Goal: Transaction & Acquisition: Purchase product/service

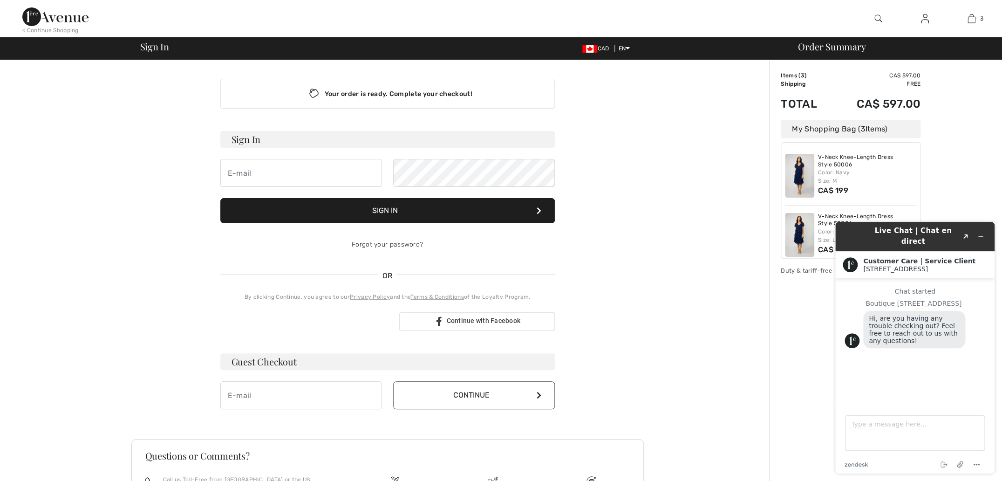
click at [820, 130] on div "My Shopping Bag ( 3 Items)" at bounding box center [851, 129] width 140 height 19
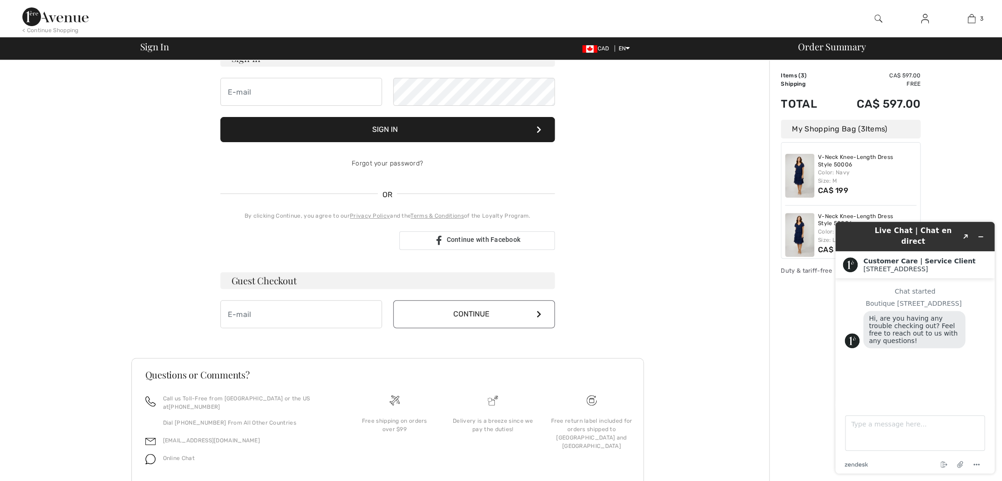
scroll to position [104, 0]
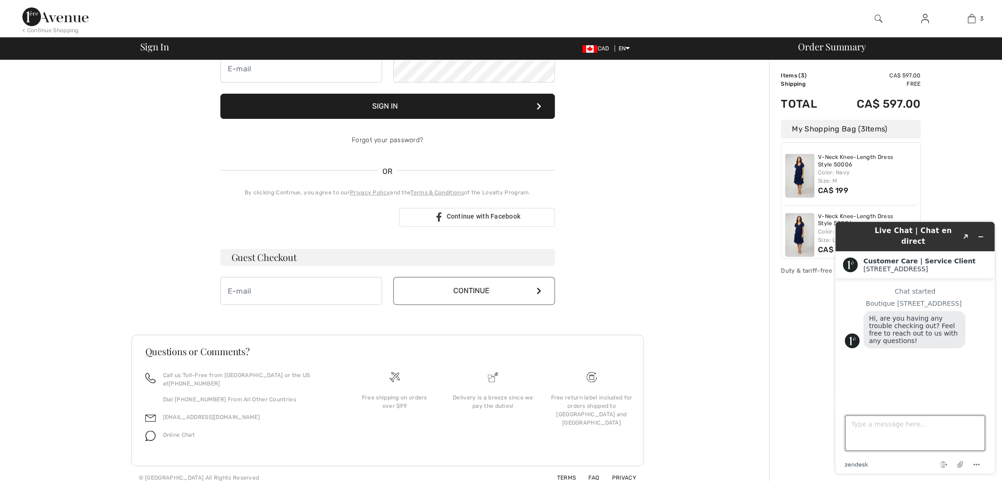
click at [852, 425] on textarea "Type a message here..." at bounding box center [915, 432] width 140 height 35
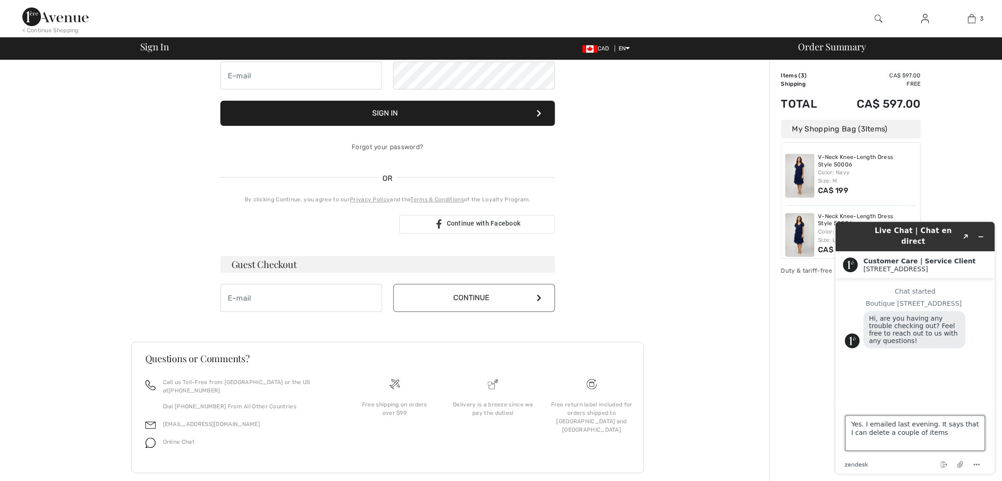
scroll to position [91, 0]
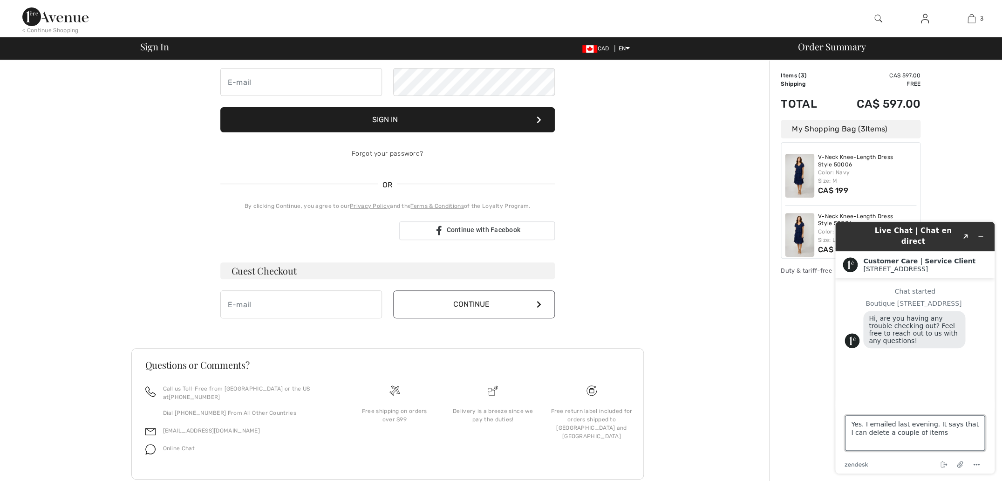
type textarea "Yes. I emailed last evening. It says that I can delete a couple of items"
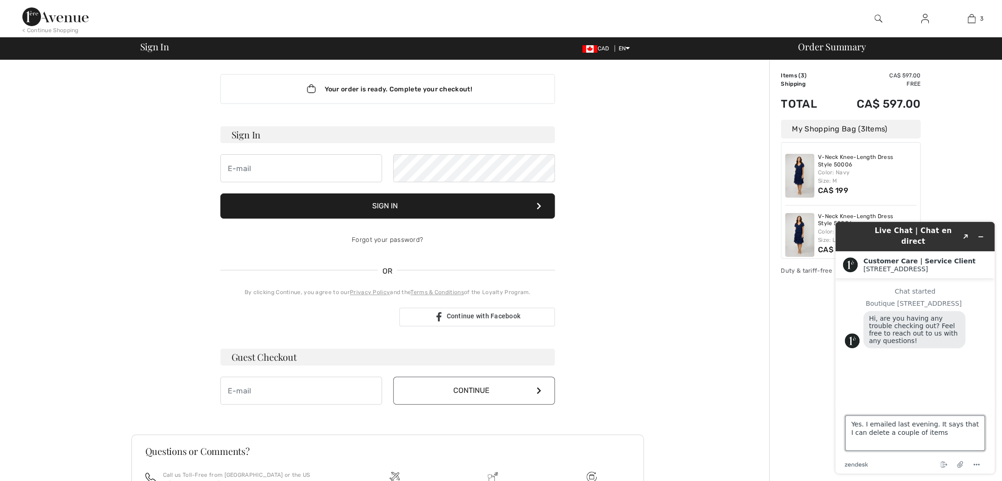
scroll to position [5, 0]
click at [255, 168] on input "email" at bounding box center [301, 168] width 162 height 28
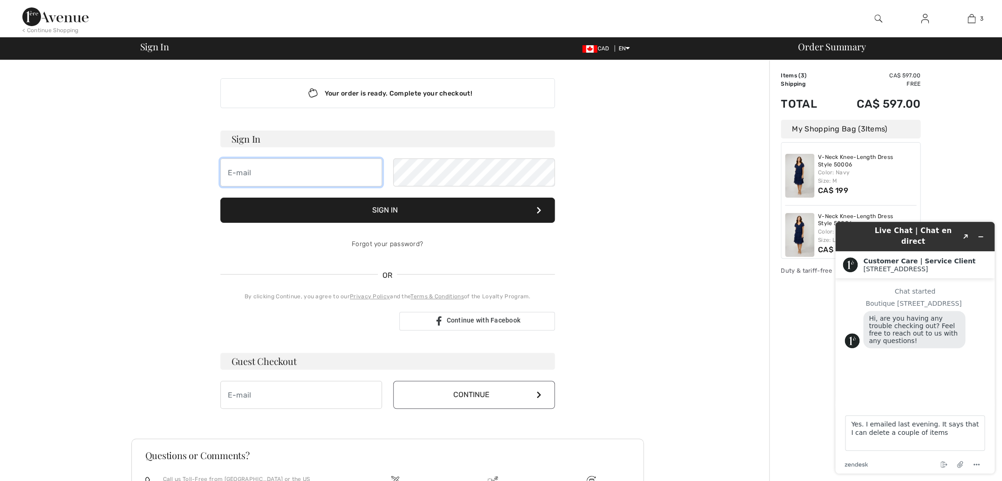
scroll to position [0, 0]
click at [255, 396] on input "email" at bounding box center [301, 395] width 162 height 28
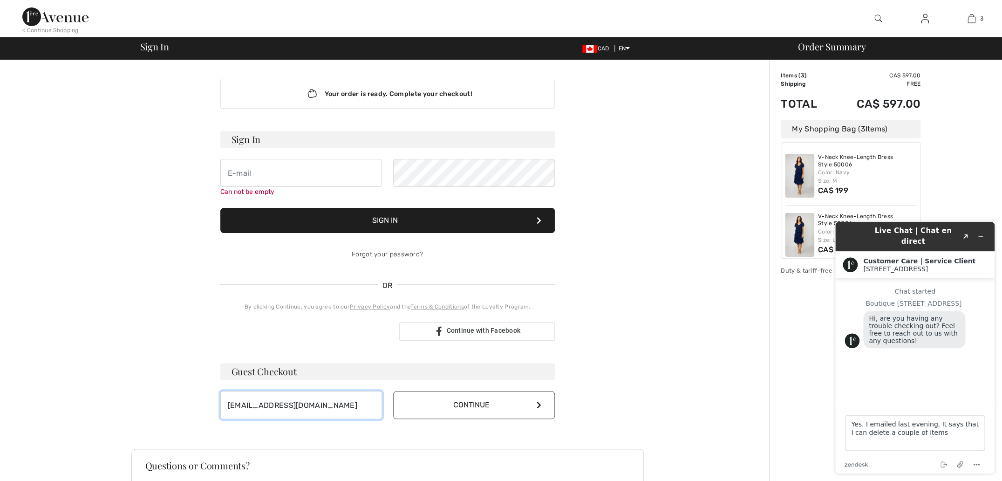
type input "ma_zister@hotmail.com"
click at [539, 406] on icon at bounding box center [539, 404] width 5 height 7
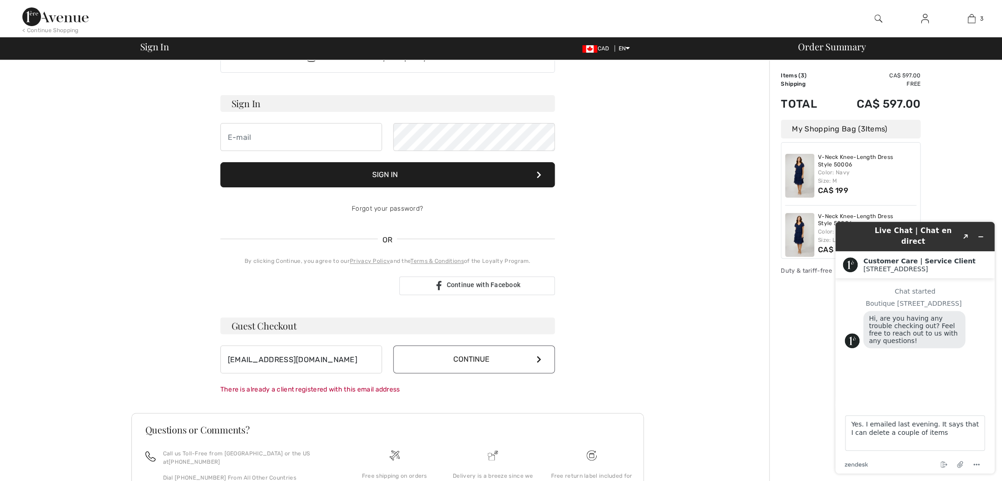
scroll to position [114, 0]
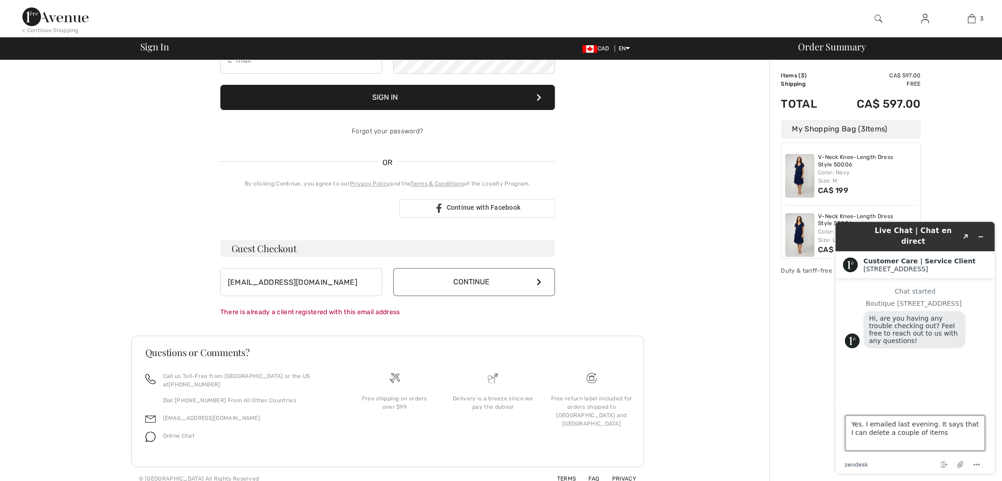
click at [942, 434] on textarea "Yes. I emailed last evening. It says that I can delete a couple of items" at bounding box center [915, 432] width 140 height 35
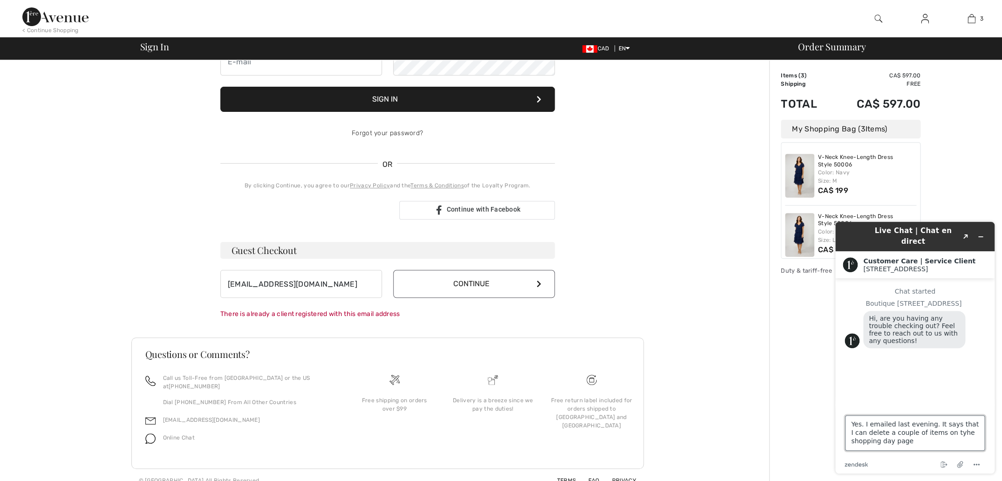
click at [954, 434] on textarea "Yes. I emailed last evening. It says that I can delete a couple of items on tyh…" at bounding box center [915, 432] width 140 height 35
click at [913, 443] on textarea "Yes. I emailed last evening. It says that I can delete a couple of items on the…" at bounding box center [915, 432] width 140 height 35
type textarea "Yes. I emailed last evening. It says that I can delete a couple of items on the…"
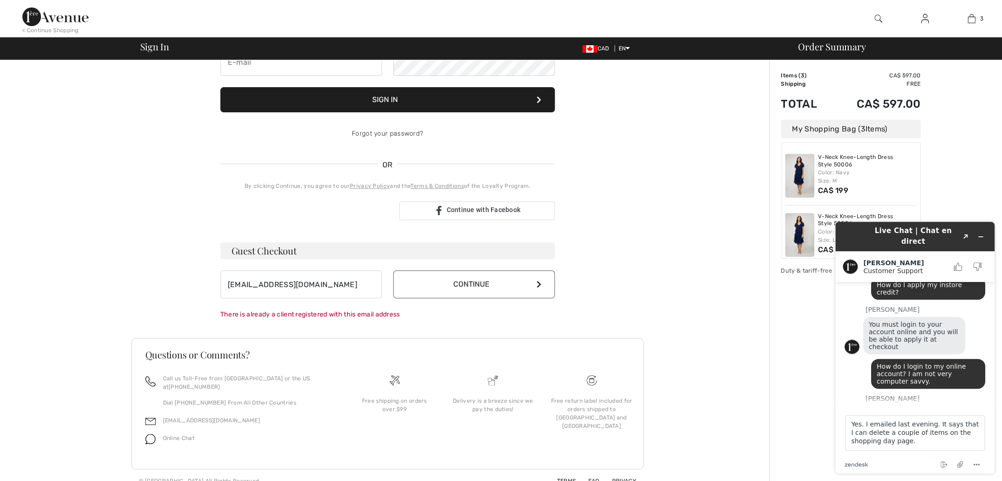
scroll to position [260, 0]
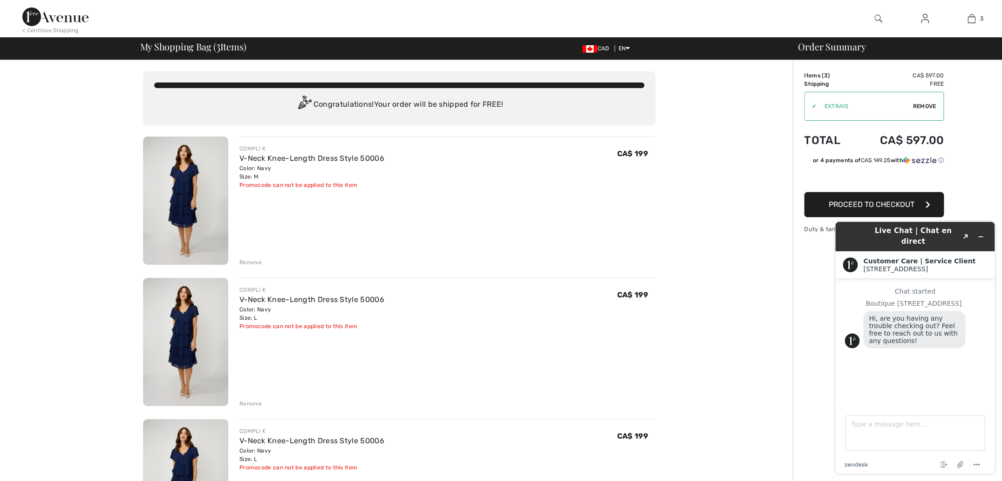
scroll to position [1, 0]
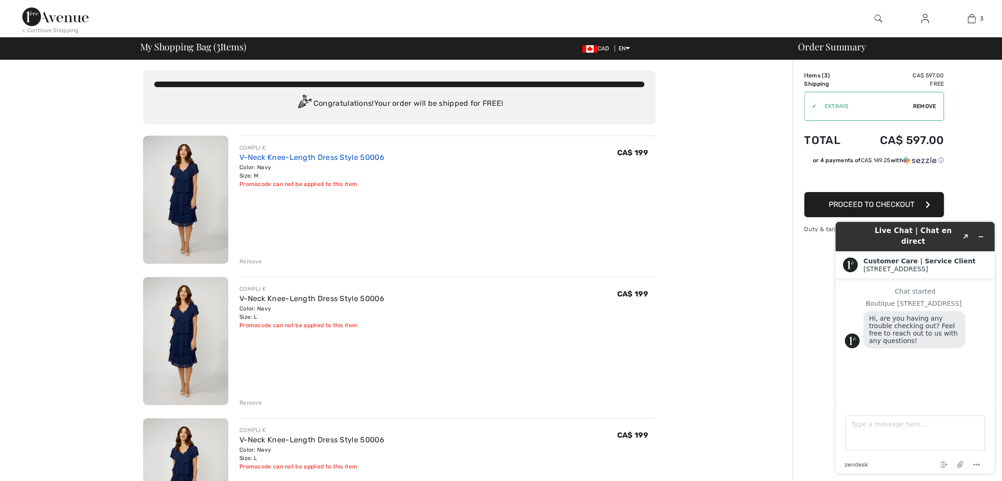
click at [306, 157] on link "V-Neck Knee-Length Dress Style 50006" at bounding box center [311, 157] width 145 height 9
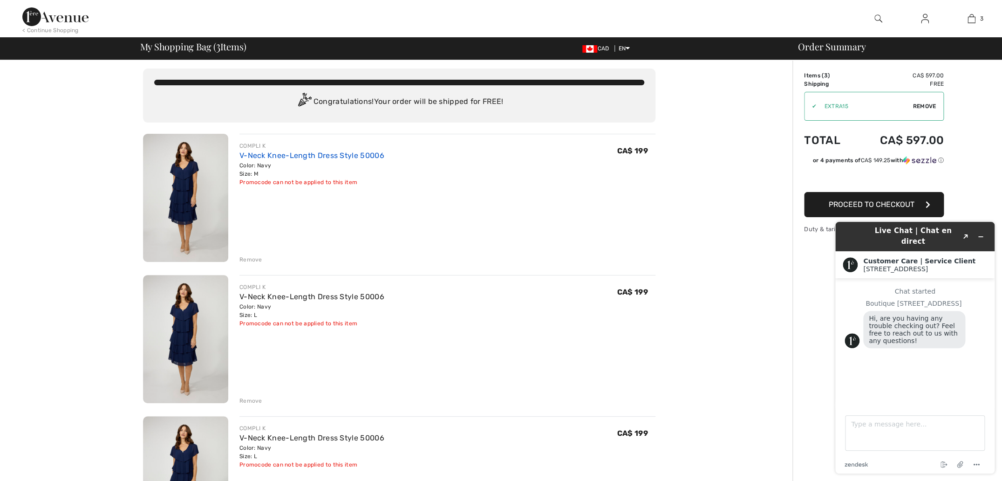
scroll to position [0, 0]
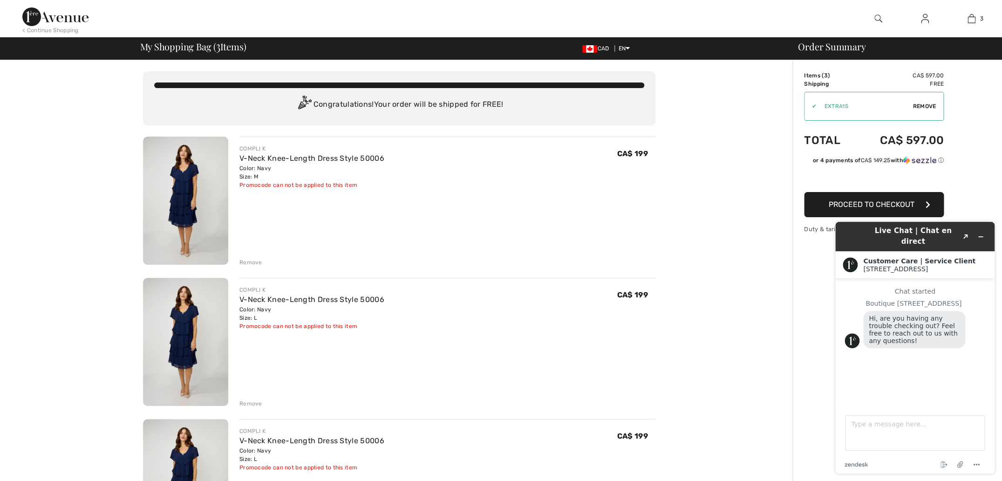
click at [931, 106] on span "Remove" at bounding box center [924, 106] width 23 height 8
click at [809, 104] on input "TEXT" at bounding box center [861, 106] width 113 height 28
click at [856, 205] on span "Proceed to Checkout" at bounding box center [872, 204] width 86 height 9
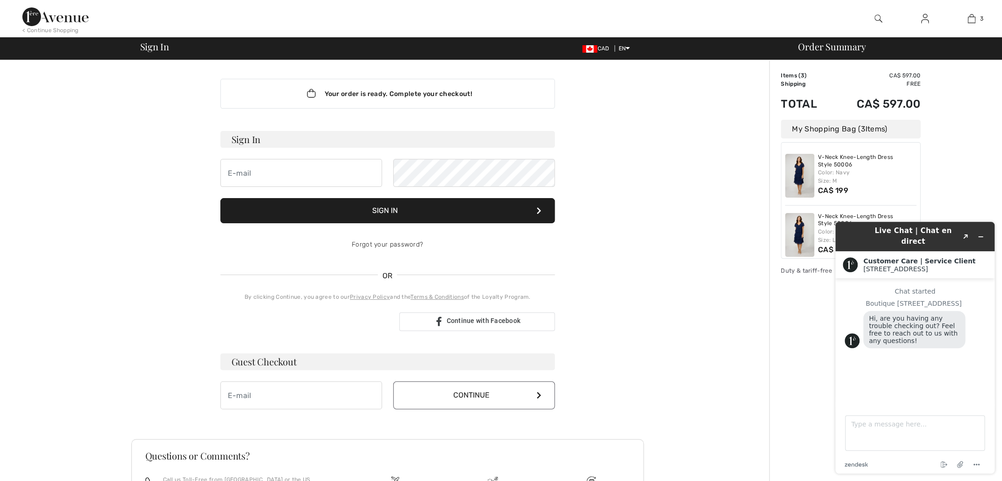
click at [886, 176] on div "Color: Navy Size: M" at bounding box center [867, 176] width 99 height 17
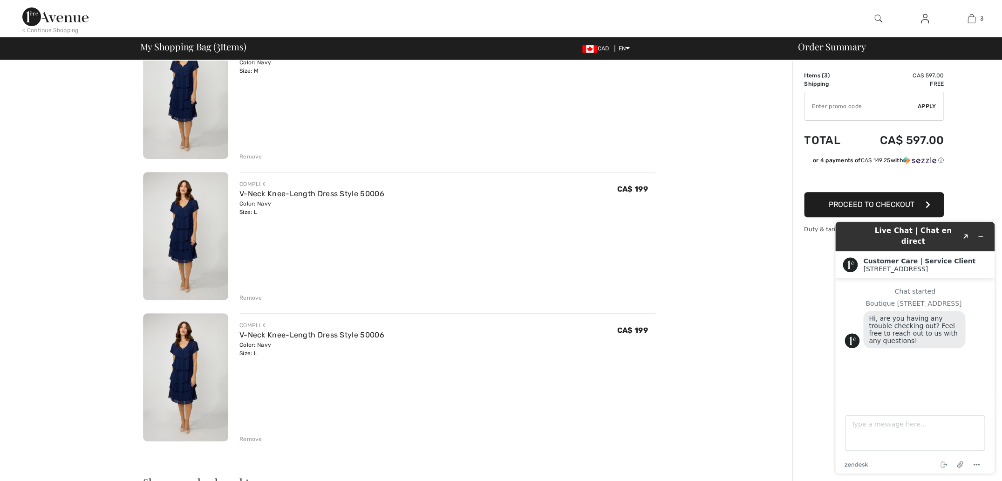
scroll to position [105, 0]
click at [851, 424] on textarea "Type a message here..." at bounding box center [915, 432] width 140 height 35
click at [249, 158] on div "Remove" at bounding box center [250, 158] width 23 height 8
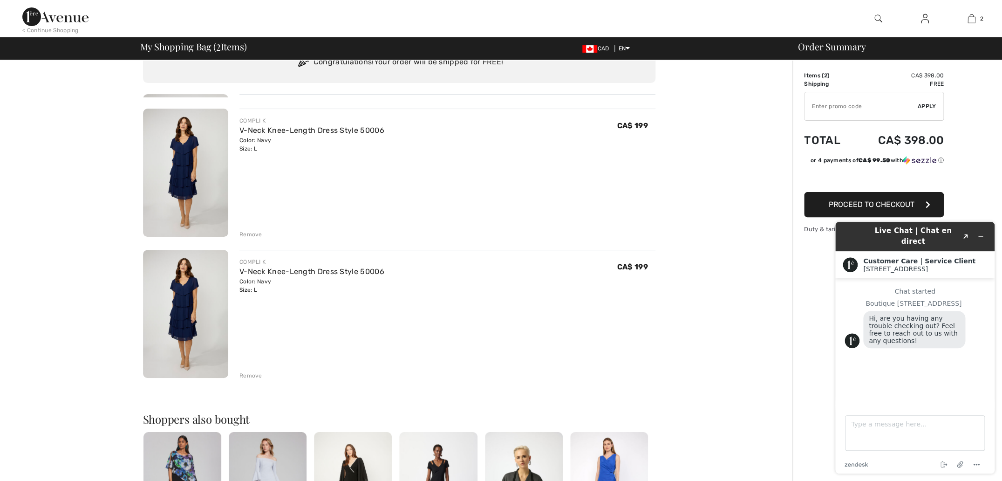
scroll to position [0, 0]
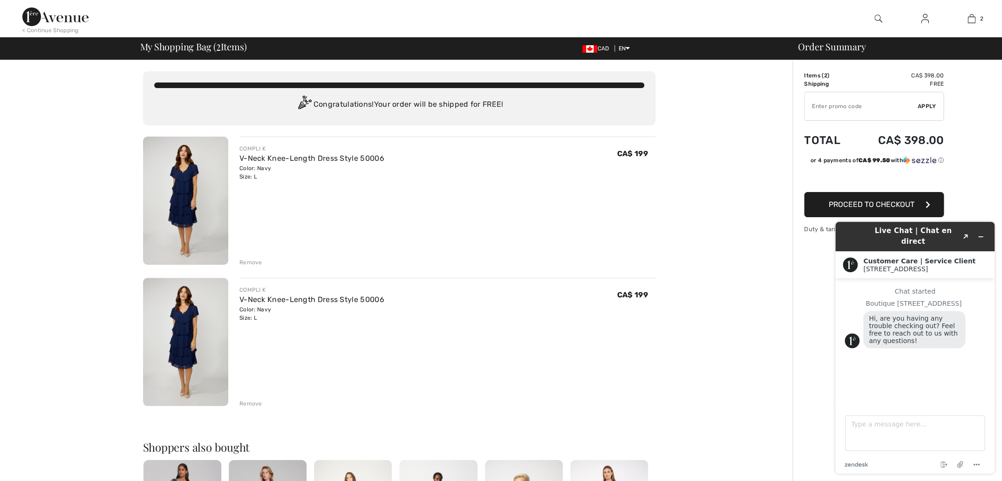
click at [254, 264] on div "Remove" at bounding box center [250, 262] width 23 height 8
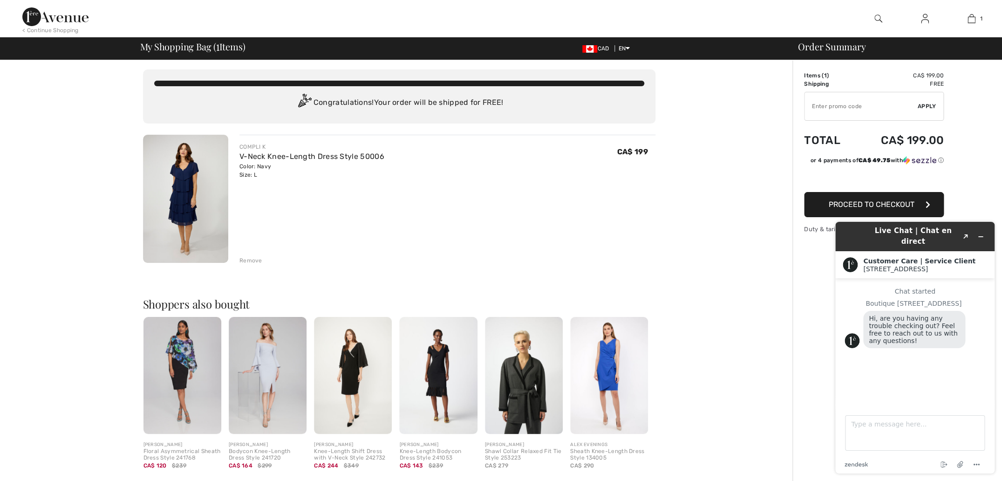
scroll to position [3, 0]
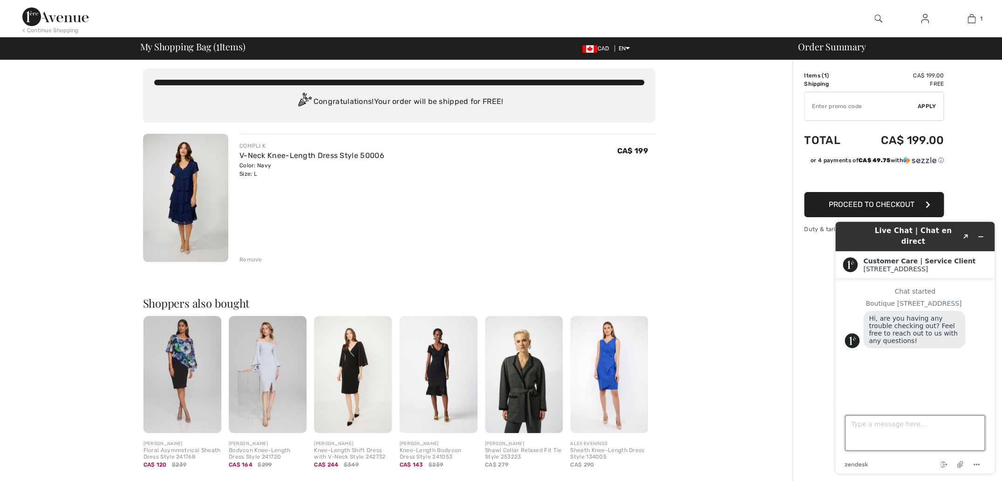
click at [852, 423] on textarea "Type a message here..." at bounding box center [915, 432] width 140 height 35
type textarea "Where do I find the promo code?"
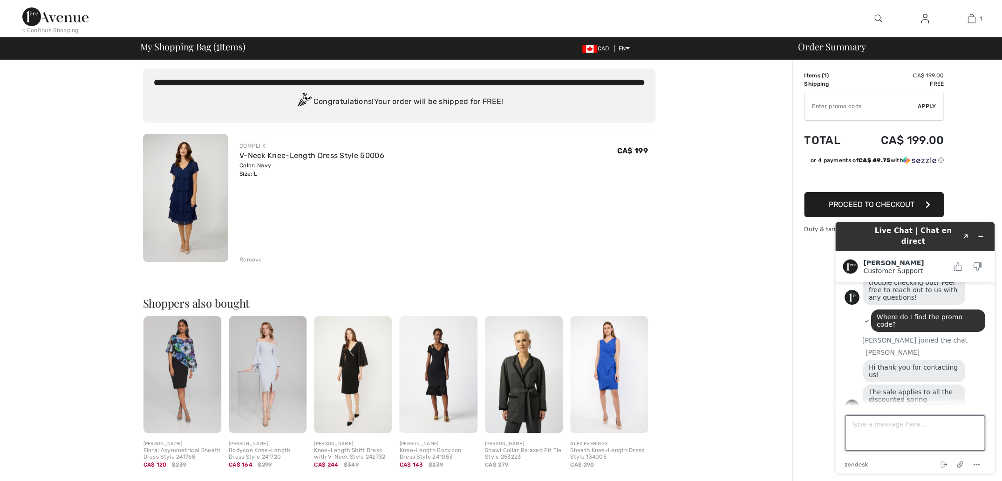
scroll to position [0, 0]
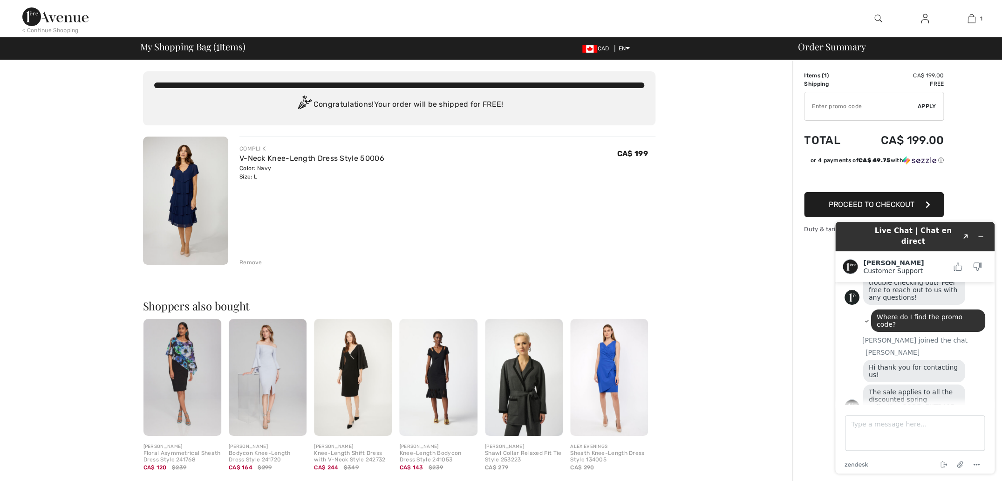
click at [813, 105] on input "TEXT" at bounding box center [861, 106] width 113 height 28
type input "EXTRA15"
click at [924, 107] on span "Apply" at bounding box center [927, 106] width 19 height 8
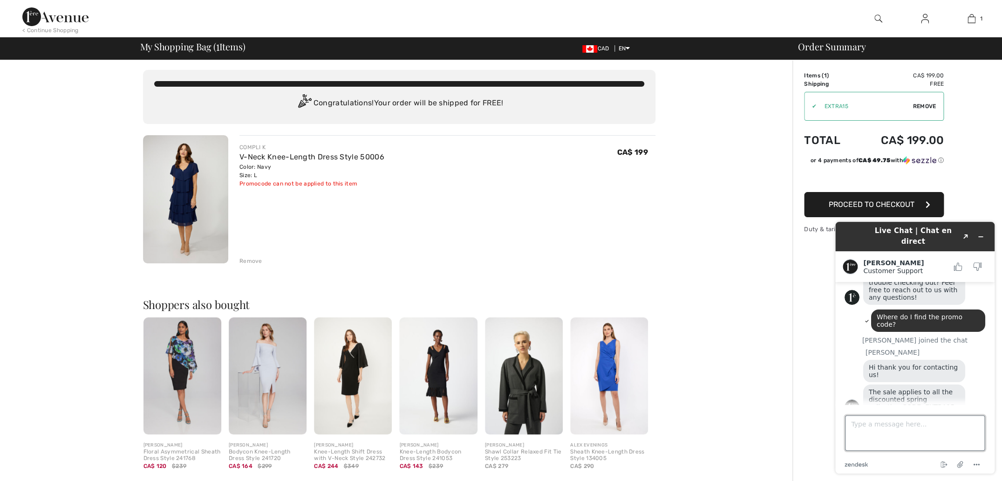
scroll to position [4, 0]
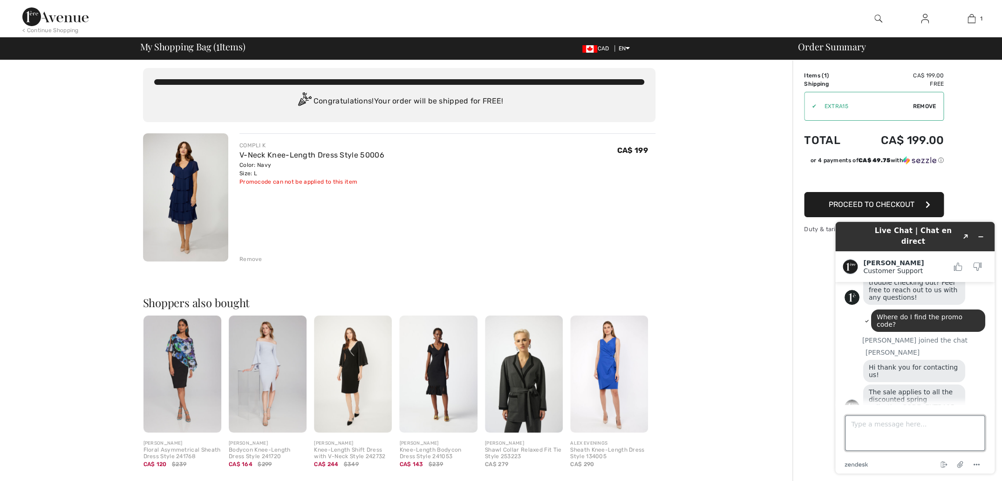
click at [852, 424] on textarea "Type a message here..." at bounding box center [915, 432] width 140 height 35
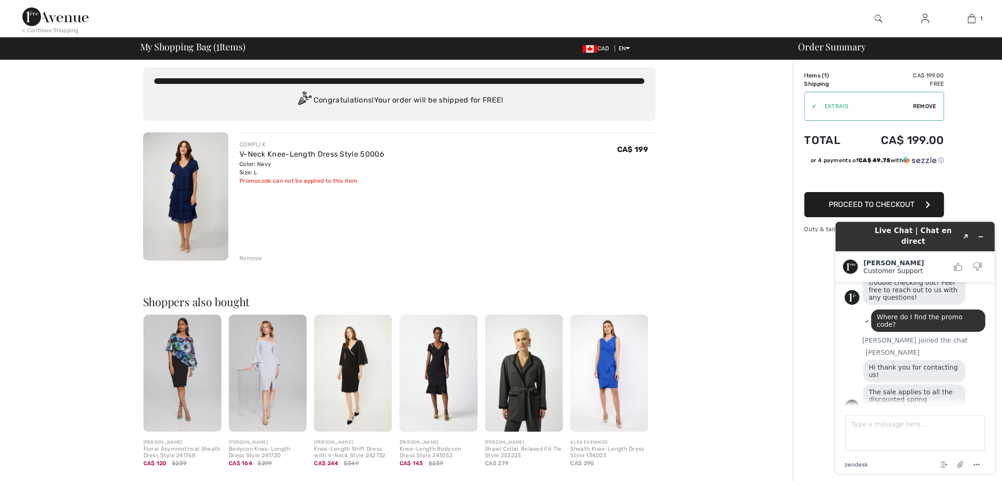
click at [923, 108] on span "Remove" at bounding box center [924, 106] width 23 height 8
click at [853, 425] on textarea "Type a message here..." at bounding box center [915, 432] width 140 height 35
type textarea "Thank you for contacting me!!"
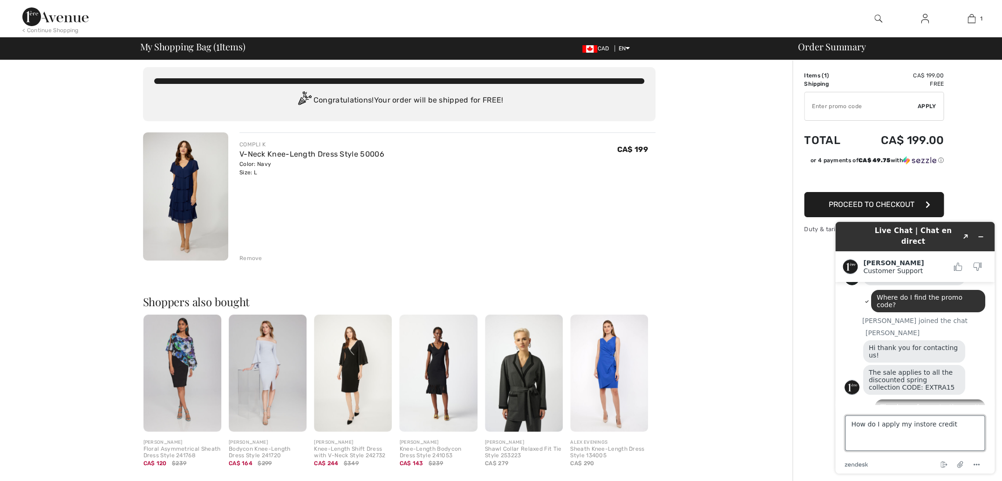
type textarea "How do I apply my instore credit?"
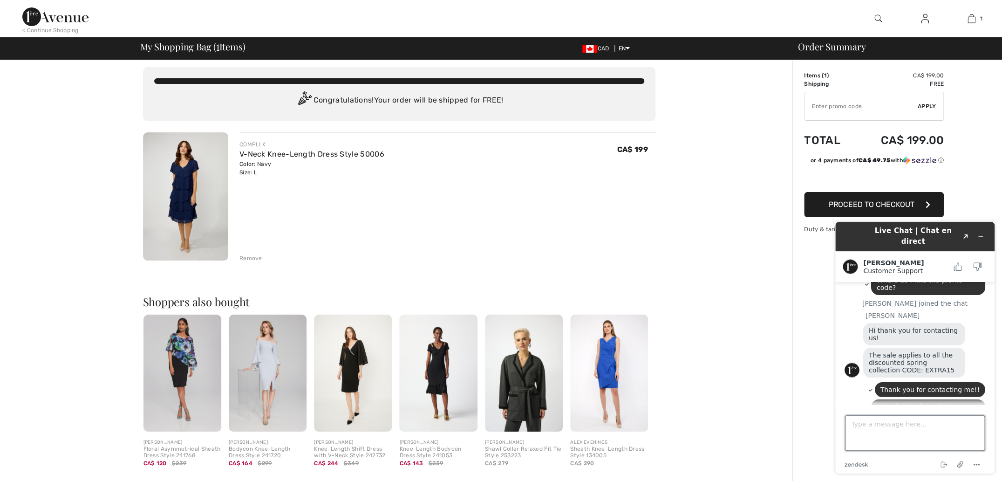
scroll to position [131, 0]
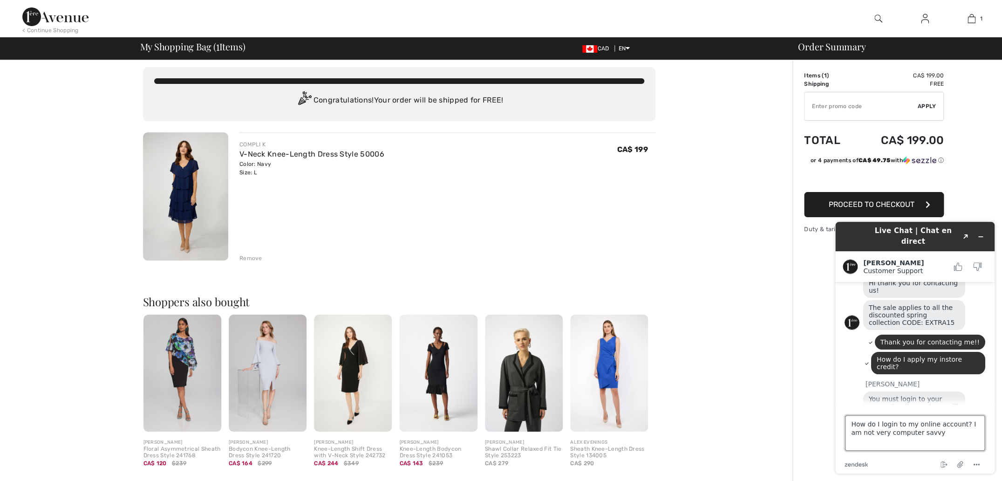
type textarea "How do I login to my online account? I am not very computer savvy."
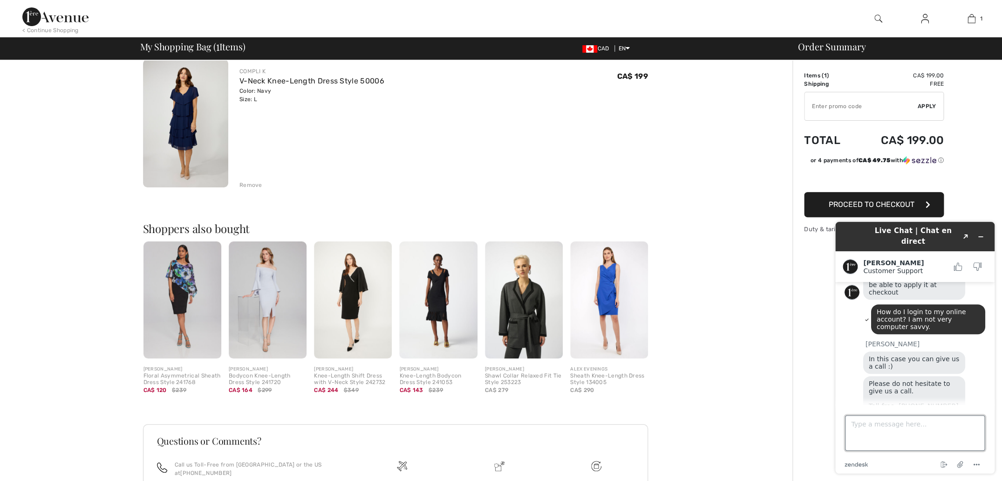
scroll to position [80, 0]
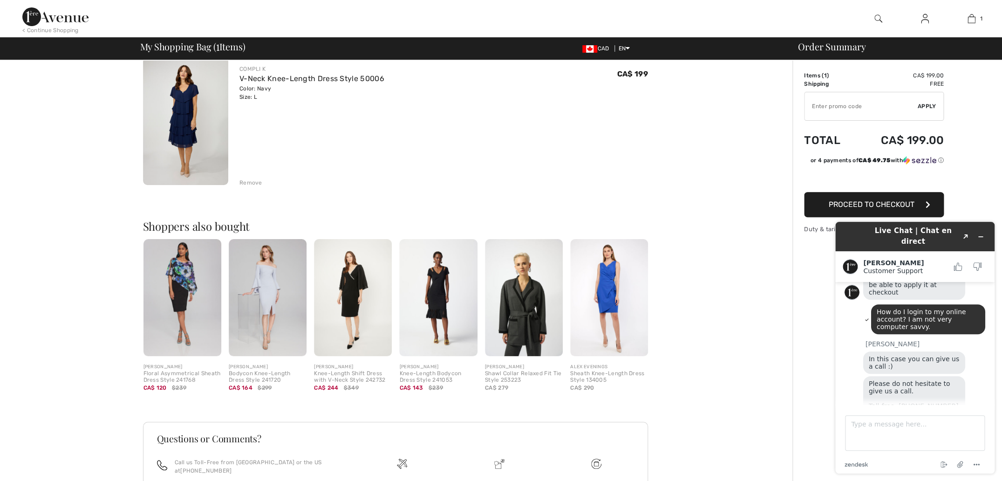
click at [813, 296] on div "Order Summary Details Items ( 1 ) CA$ 199.00 Promo code CA$ 0.00 Shipping Free …" at bounding box center [898, 278] width 210 height 596
click at [856, 231] on div "Live Chat | Chat en direct Created with Sketch." at bounding box center [915, 237] width 146 height 22
